Goal: Task Accomplishment & Management: Complete application form

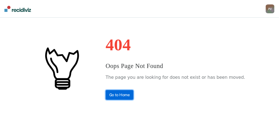
click at [132, 98] on link "Go to Home" at bounding box center [120, 95] width 28 height 10
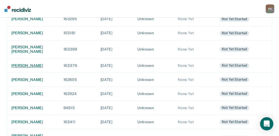
scroll to position [259, 0]
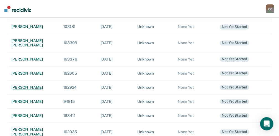
click at [29, 90] on div "[PERSON_NAME]" at bounding box center [32, 88] width 43 height 5
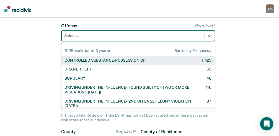
click at [112, 41] on div "612 results available. Use Up and Down to choose options, press Enter to select…" at bounding box center [139, 36] width 154 height 11
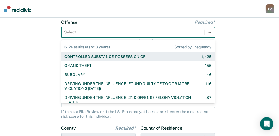
click at [110, 58] on div "CONTROLLED SUBSTANCE-POSSESSION OF" at bounding box center [105, 57] width 81 height 5
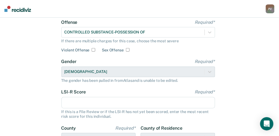
click at [80, 104] on input "LSI-R Score Required*" at bounding box center [139, 103] width 154 height 12
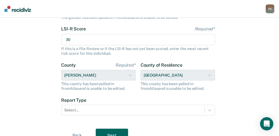
scroll to position [116, 0]
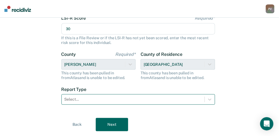
type input "30"
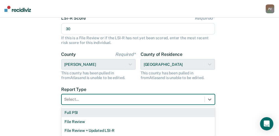
click at [131, 100] on div "Select..." at bounding box center [133, 100] width 143 height 8
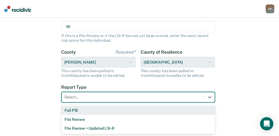
click at [113, 111] on div "Full PSI" at bounding box center [139, 110] width 154 height 9
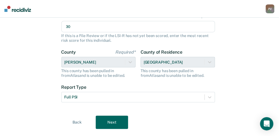
click at [117, 121] on button "Next" at bounding box center [112, 122] width 32 height 13
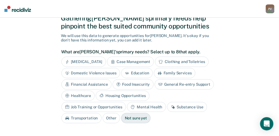
scroll to position [29, 0]
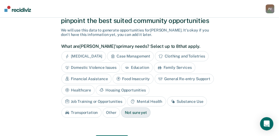
click at [127, 99] on div "Mental Health" at bounding box center [146, 102] width 39 height 10
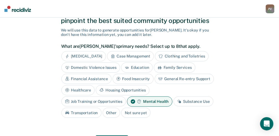
click at [174, 99] on div "Substance Use" at bounding box center [194, 102] width 40 height 10
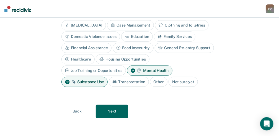
click at [119, 109] on button "Next" at bounding box center [112, 111] width 32 height 13
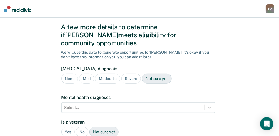
scroll to position [6, 0]
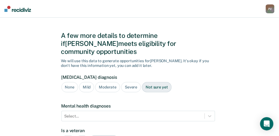
click at [127, 82] on div "Severe" at bounding box center [131, 87] width 20 height 10
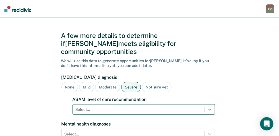
scroll to position [64, 0]
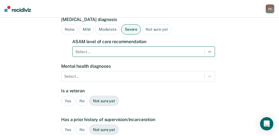
click at [208, 57] on div "Select..." at bounding box center [144, 52] width 143 height 11
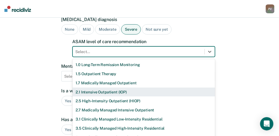
click at [163, 88] on div "2.1 Intensive Outpatient (IOP)" at bounding box center [144, 92] width 143 height 9
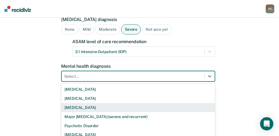
scroll to position [89, 0]
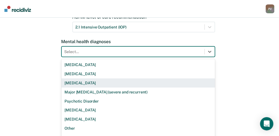
click at [155, 57] on div "9 results available. Use Up and Down to choose options, press Enter to select t…" at bounding box center [139, 52] width 154 height 11
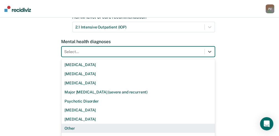
click at [135, 124] on div "Other" at bounding box center [139, 128] width 154 height 9
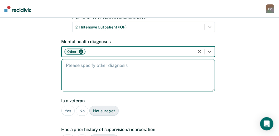
click at [98, 65] on textarea at bounding box center [139, 75] width 154 height 32
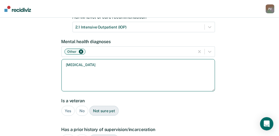
type textarea "[MEDICAL_DATA]"
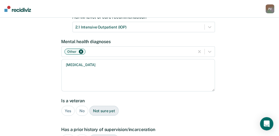
click at [82, 106] on div "No" at bounding box center [82, 111] width 12 height 10
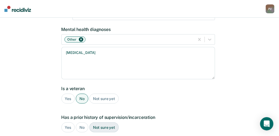
scroll to position [107, 0]
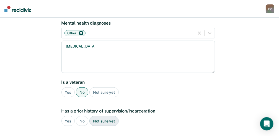
click at [69, 116] on div "Yes" at bounding box center [69, 121] width 14 height 10
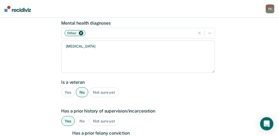
scroll to position [126, 0]
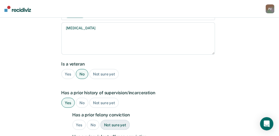
click at [95, 120] on div "No" at bounding box center [93, 125] width 12 height 10
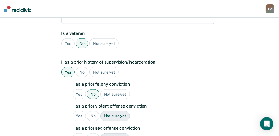
scroll to position [163, 0]
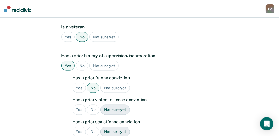
click at [93, 105] on div "No" at bounding box center [93, 110] width 12 height 10
click at [92, 127] on div "No" at bounding box center [93, 132] width 12 height 10
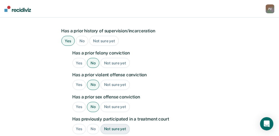
scroll to position [200, 0]
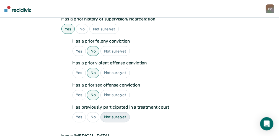
click at [81, 113] on div "Yes" at bounding box center [80, 118] width 14 height 10
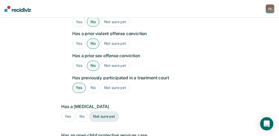
scroll to position [236, 0]
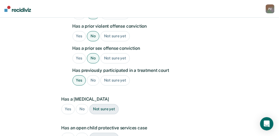
click at [81, 104] on div "No" at bounding box center [82, 109] width 12 height 10
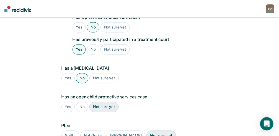
scroll to position [274, 0]
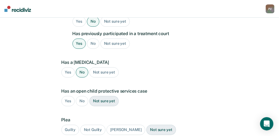
click at [101, 96] on div "Not sure yet" at bounding box center [104, 101] width 29 height 10
click at [74, 125] on div "Guilty" at bounding box center [71, 130] width 18 height 10
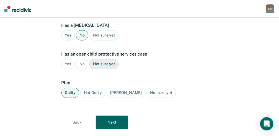
scroll to position [313, 0]
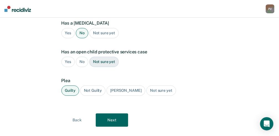
click at [111, 114] on button "Next" at bounding box center [112, 120] width 32 height 13
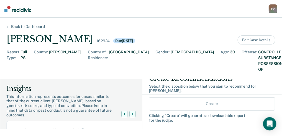
scroll to position [18, 0]
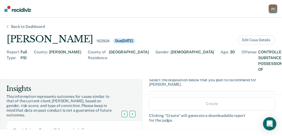
click at [154, 97] on input "Probation" at bounding box center [156, 99] width 4 height 4
radio input "true"
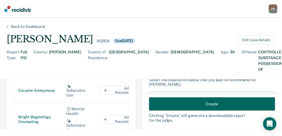
scroll to position [369, 0]
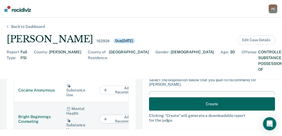
click at [109, 115] on button "Add to Recommendation" at bounding box center [126, 119] width 55 height 9
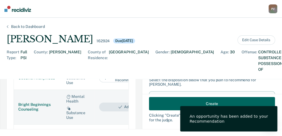
scroll to position [388, 0]
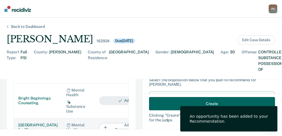
click at [103, 123] on button "Add to Recommendation" at bounding box center [126, 127] width 55 height 9
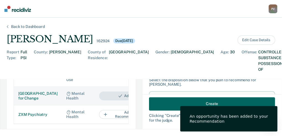
scroll to position [425, 0]
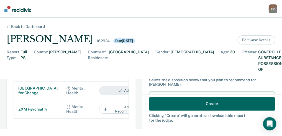
click at [124, 130] on icon at bounding box center [124, 131] width 1 height 2
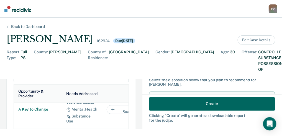
scroll to position [18, 0]
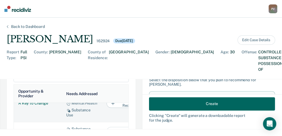
click at [107, 99] on button "Add to Recommendation" at bounding box center [134, 103] width 55 height 9
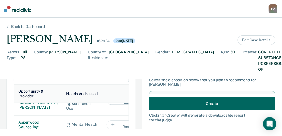
scroll to position [92, 0]
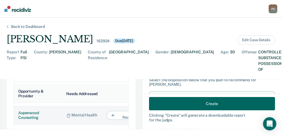
click at [107, 111] on button "Add to Recommendation" at bounding box center [134, 115] width 55 height 9
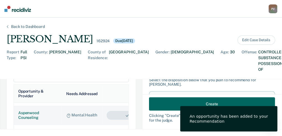
scroll to position [111, 0]
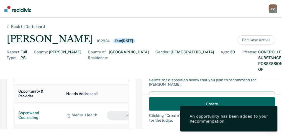
click at [107, 130] on button "Add to Recommendation" at bounding box center [134, 134] width 55 height 9
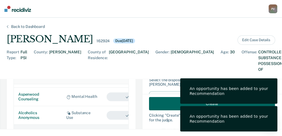
scroll to position [351, 0]
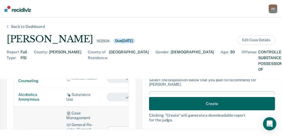
click at [107, 127] on button "Add to Recommendation" at bounding box center [134, 131] width 55 height 9
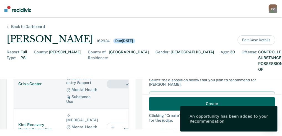
scroll to position [406, 0]
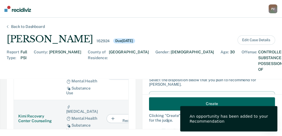
click at [107, 114] on button "Add to Recommendation" at bounding box center [134, 118] width 55 height 9
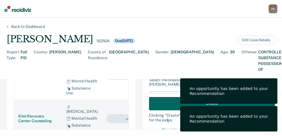
scroll to position [425, 0]
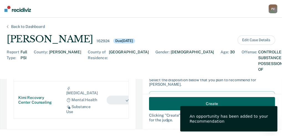
click at [120, 127] on div at bounding box center [124, 131] width 9 height 9
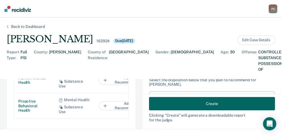
scroll to position [144, 0]
click at [124, 130] on icon at bounding box center [125, 131] width 2 height 3
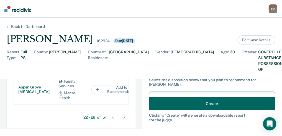
scroll to position [439, 0]
click at [120, 113] on div at bounding box center [124, 117] width 9 height 9
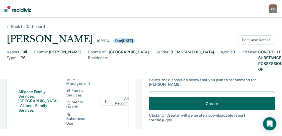
scroll to position [0, 0]
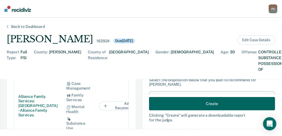
click at [99, 102] on button "Add to Recommendation" at bounding box center [126, 106] width 55 height 9
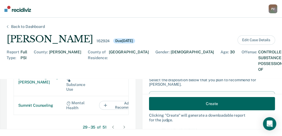
scroll to position [433, 0]
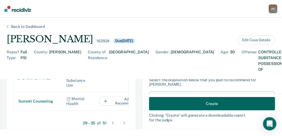
click at [124, 122] on icon at bounding box center [125, 123] width 2 height 3
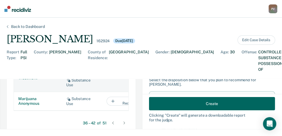
scroll to position [99, 0]
click at [109, 78] on button "Add to Recommendation" at bounding box center [134, 73] width 55 height 9
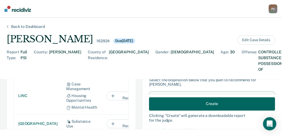
scroll to position [377, 0]
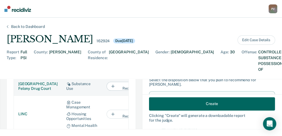
click at [107, 86] on button "Add to Recommendation" at bounding box center [134, 86] width 55 height 9
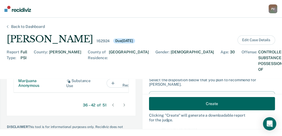
scroll to position [451, 0]
click at [124, 104] on icon at bounding box center [125, 105] width 2 height 3
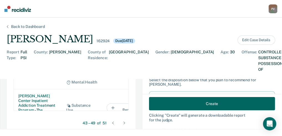
scroll to position [0, 0]
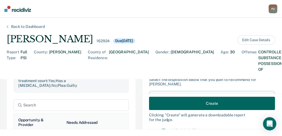
click at [199, 102] on button "Create" at bounding box center [212, 103] width 126 height 13
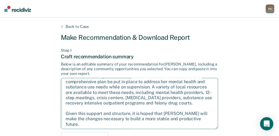
scroll to position [25, 0]
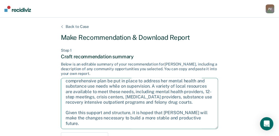
drag, startPoint x: 66, startPoint y: 84, endPoint x: 198, endPoint y: 124, distance: 137.9
click at [198, 124] on textarea "After careful consideration of the details of this case, it is recommended that…" at bounding box center [139, 103] width 157 height 51
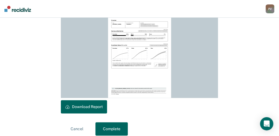
scroll to position [180, 0]
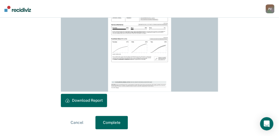
click at [82, 99] on button "Download Report" at bounding box center [84, 100] width 46 height 13
